Goal: Information Seeking & Learning: Learn about a topic

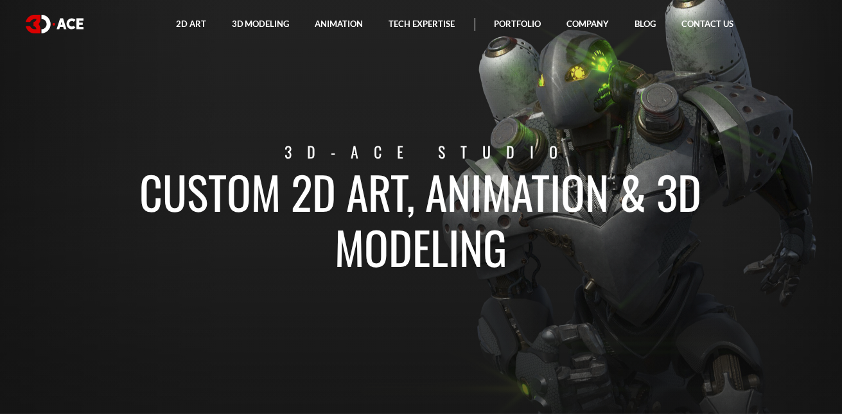
click at [508, 85] on section "Custom 2D art, animation & 3D modeling 3D-Ace studio" at bounding box center [421, 207] width 842 height 414
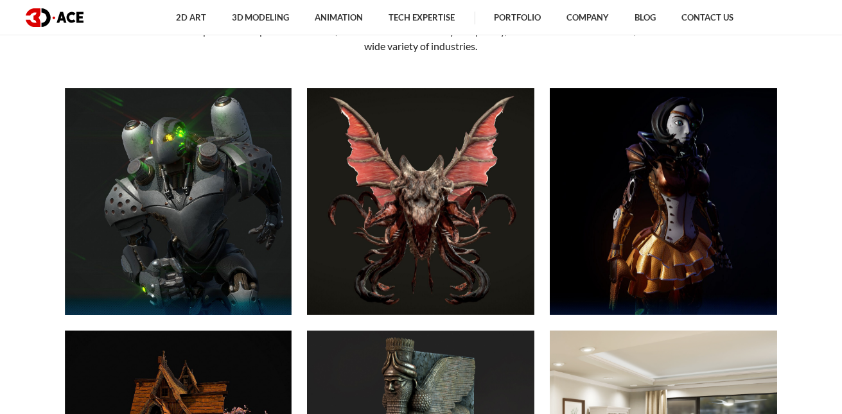
scroll to position [450, 0]
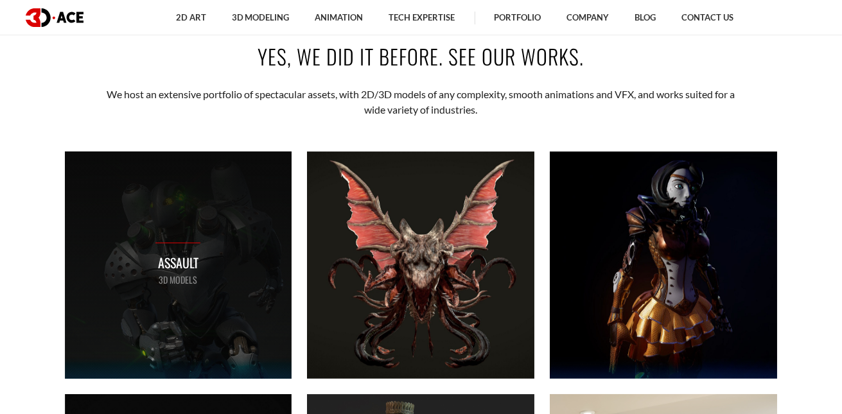
click at [269, 215] on div "Assault 3D MODELS" at bounding box center [178, 265] width 227 height 227
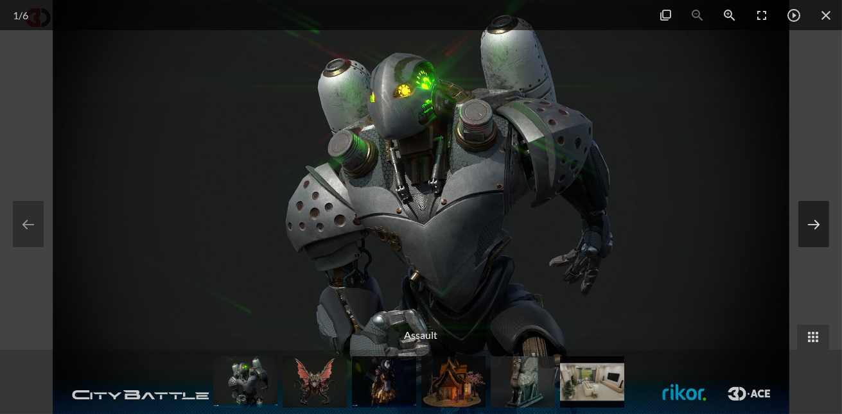
click at [804, 217] on button at bounding box center [814, 224] width 31 height 46
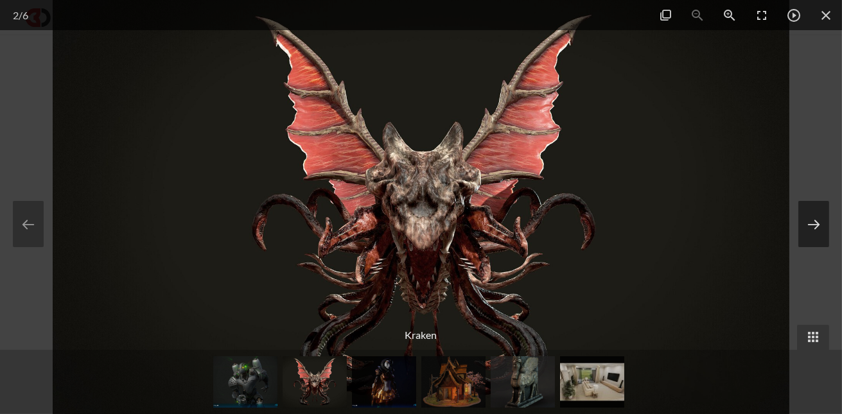
click at [804, 217] on button at bounding box center [814, 224] width 31 height 46
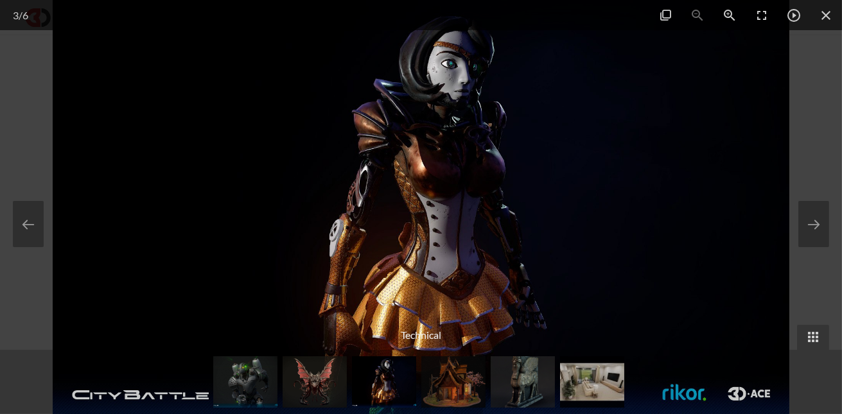
click at [793, 143] on div at bounding box center [421, 207] width 842 height 414
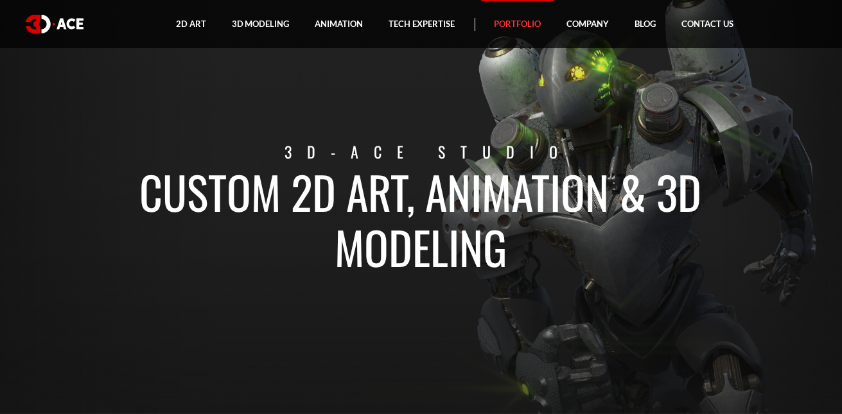
click at [529, 17] on link "Portfolio" at bounding box center [518, 24] width 73 height 48
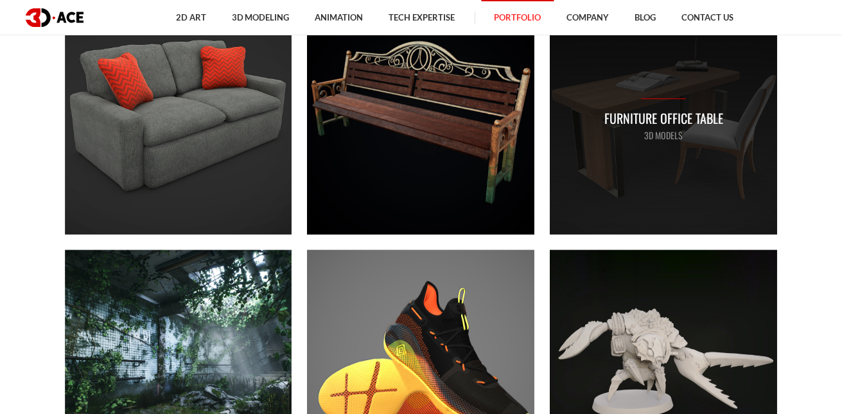
scroll to position [5011, 0]
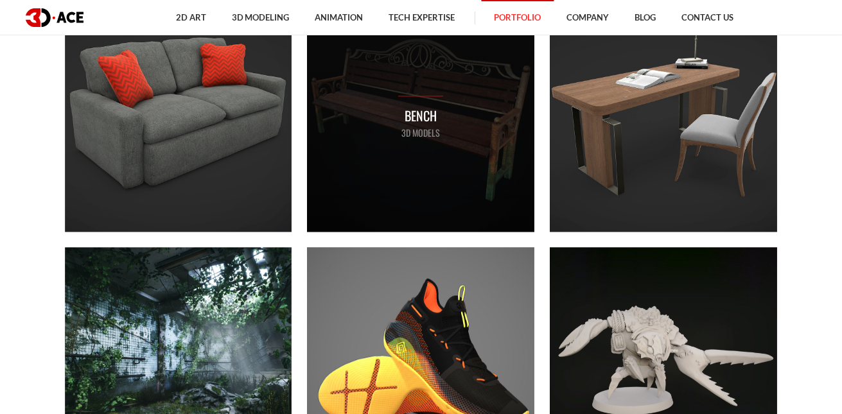
click at [470, 131] on div "Bench 3D MODELS" at bounding box center [420, 117] width 227 height 227
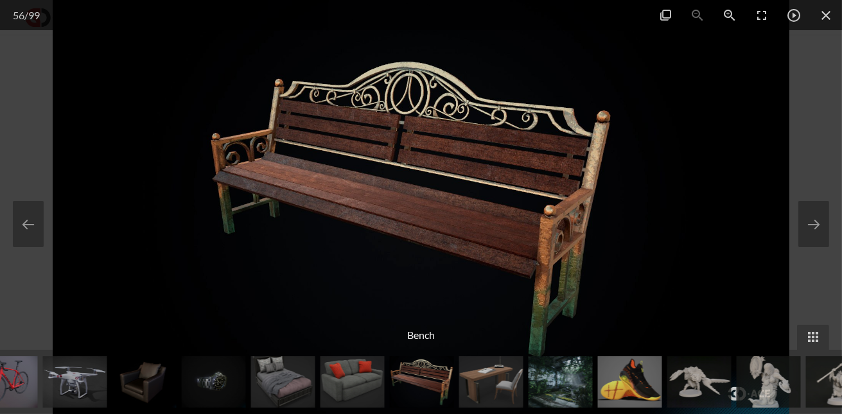
click at [818, 111] on div at bounding box center [421, 207] width 842 height 414
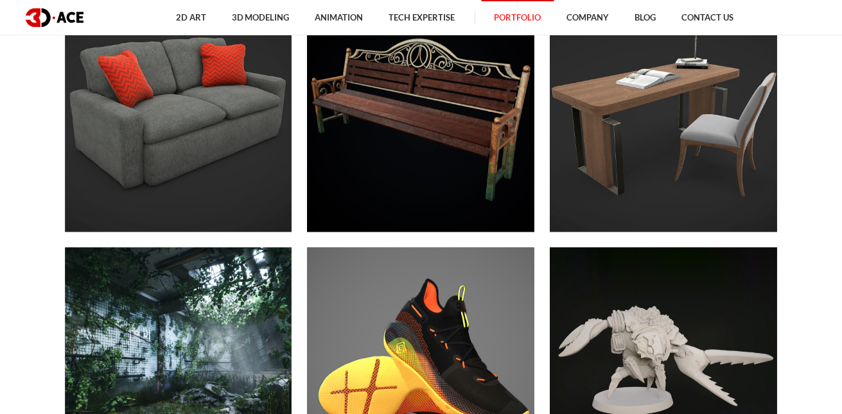
scroll to position [5333, 0]
